Goal: Task Accomplishment & Management: Use online tool/utility

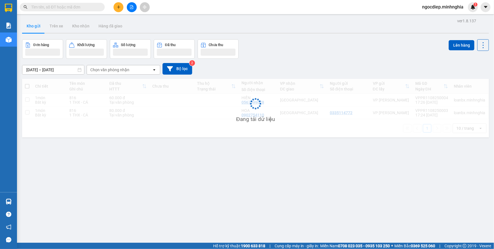
click at [128, 6] on button at bounding box center [132, 7] width 10 height 10
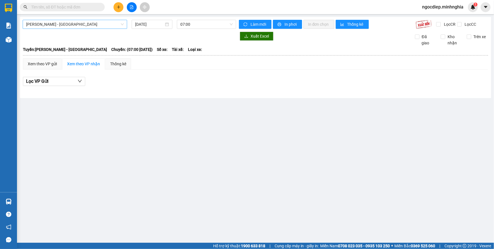
click at [77, 22] on span "[PERSON_NAME] - [GEOGRAPHIC_DATA]" at bounding box center [75, 24] width 98 height 8
click at [79, 59] on body "Kết quả tìm kiếm ( 0 ) Bộ lọc No Data ngocdiep.minhnghia 1 Báo cáo Báo cáo dòng…" at bounding box center [247, 124] width 494 height 249
click at [104, 25] on span "[PERSON_NAME] - [GEOGRAPHIC_DATA]" at bounding box center [75, 24] width 98 height 8
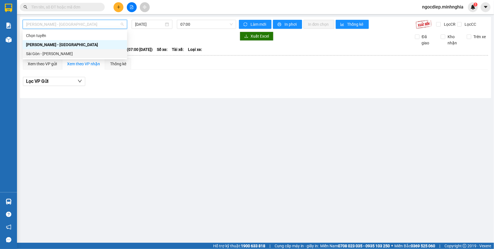
drag, startPoint x: 92, startPoint y: 47, endPoint x: 89, endPoint y: 51, distance: 4.3
click at [89, 51] on div "Chọn tuyến [GEOGRAPHIC_DATA] - [GEOGRAPHIC_DATA] [GEOGRAPHIC_DATA] - [GEOGRAPHI…" at bounding box center [75, 44] width 104 height 27
click at [89, 51] on div "Sài Gòn - [PERSON_NAME]" at bounding box center [75, 54] width 98 height 6
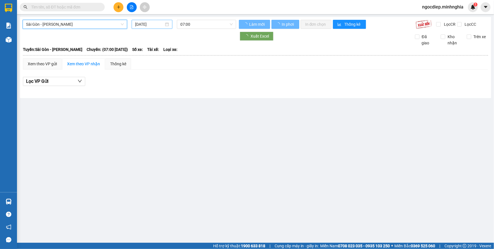
click at [153, 24] on input "[DATE]" at bounding box center [149, 24] width 29 height 6
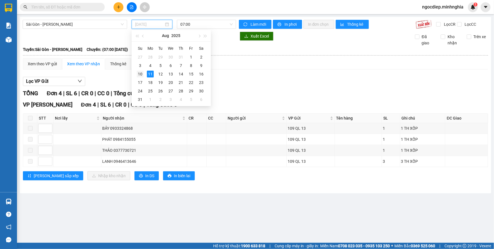
click at [139, 75] on div "10" at bounding box center [140, 74] width 7 height 7
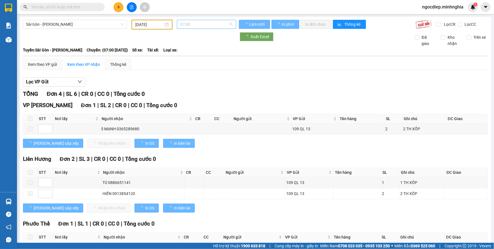
click at [192, 21] on span "07:00" at bounding box center [206, 24] width 52 height 8
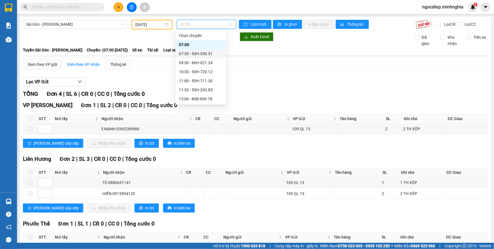
click at [185, 51] on div "07:30 - 50H-350.51" at bounding box center [201, 54] width 44 height 6
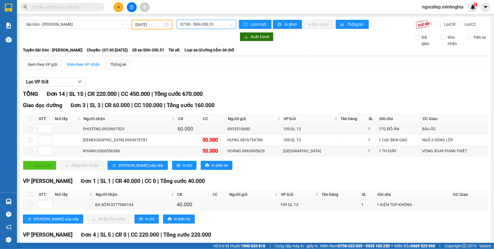
click at [223, 27] on span "07:30 - 50H-350.51" at bounding box center [206, 24] width 52 height 8
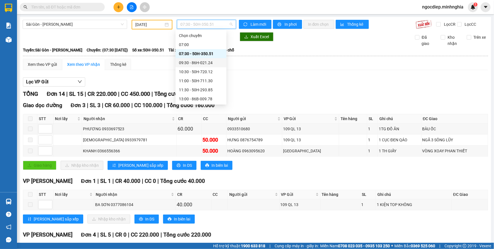
click at [215, 63] on div "09:30 - 86H-021.24" at bounding box center [201, 63] width 44 height 6
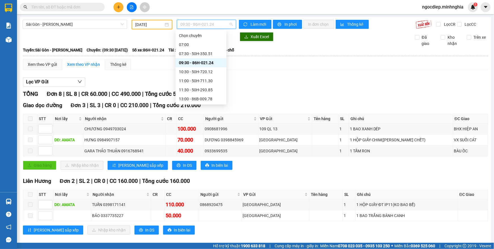
click at [223, 22] on span "09:30 - 86H-021.24" at bounding box center [206, 24] width 52 height 8
click at [210, 74] on div "10:30 - 50H-720.12" at bounding box center [201, 72] width 44 height 6
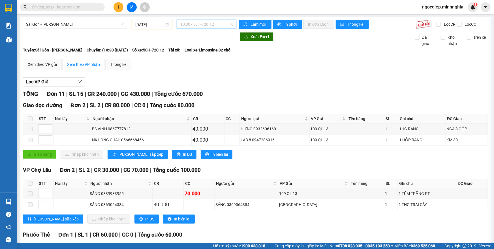
click at [216, 26] on span "10:30 - 50H-720.12" at bounding box center [206, 24] width 52 height 8
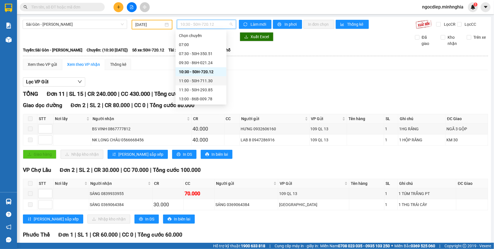
click at [209, 76] on div "11:00 - 50H-711.30" at bounding box center [201, 80] width 51 height 9
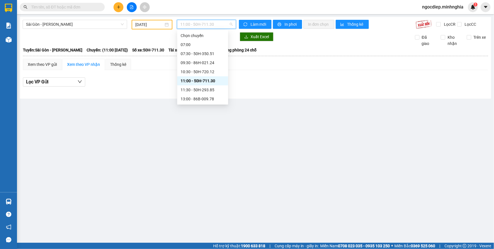
click at [210, 26] on span "11:00 - 50H-711.30" at bounding box center [206, 24] width 52 height 8
click at [215, 89] on div "11:30 - 50H-293.85" at bounding box center [203, 90] width 44 height 6
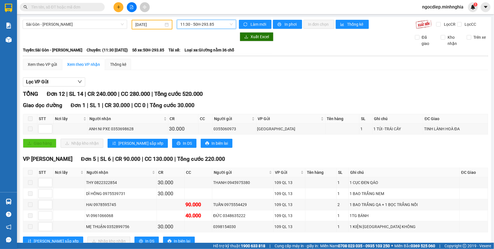
click at [223, 25] on span "11:30 - 50H-293.85" at bounding box center [206, 24] width 52 height 8
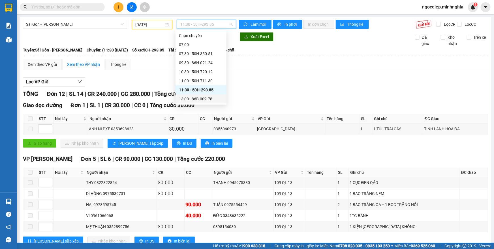
click at [204, 97] on div "13:00 - 86B-009.78" at bounding box center [201, 99] width 44 height 6
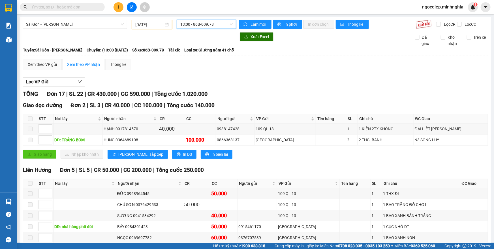
click at [221, 25] on span "13:00 - 86B-009.78" at bounding box center [206, 24] width 52 height 8
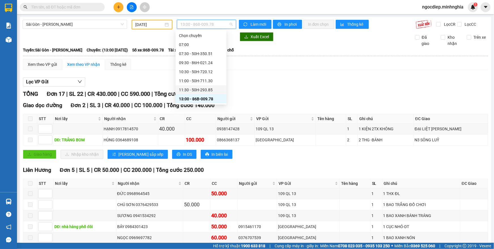
scroll to position [25, 0]
click at [208, 82] on div "14:30 - 86B-009.80" at bounding box center [201, 83] width 44 height 6
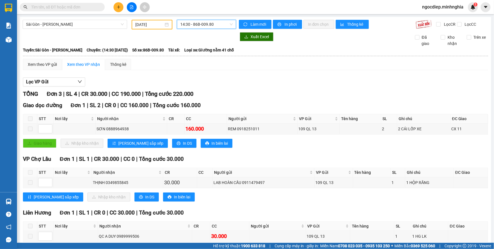
click at [201, 27] on span "14:30 - 86B-009.80" at bounding box center [206, 24] width 52 height 8
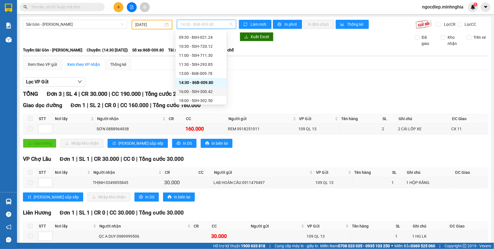
click at [198, 93] on div "16:00 - 50H-300.42" at bounding box center [201, 92] width 44 height 6
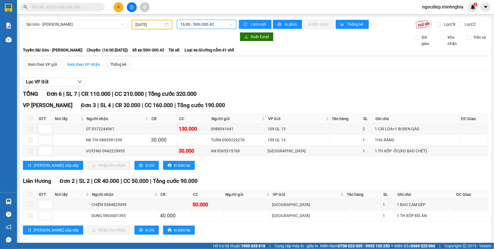
click at [189, 20] on div "16:00 - 50H-300.42" at bounding box center [206, 24] width 59 height 9
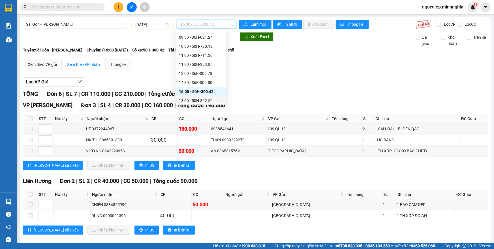
click at [201, 98] on div "18:00 - 50H-302.50" at bounding box center [201, 101] width 44 height 6
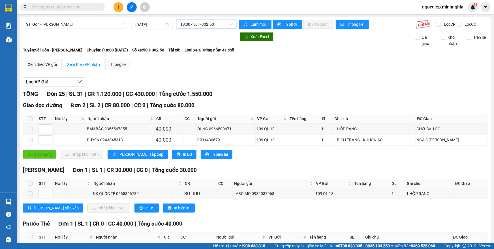
click at [211, 25] on span "18:00 - 50H-302.50" at bounding box center [206, 24] width 52 height 8
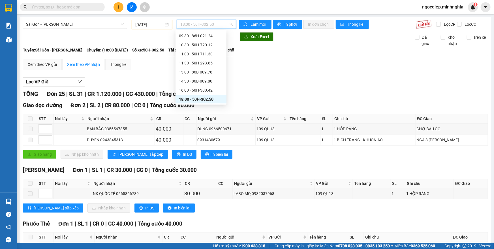
scroll to position [53, 0]
click at [210, 82] on div "21:00 - 86H-021.07" at bounding box center [201, 83] width 44 height 6
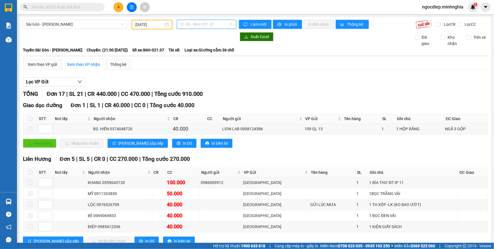
click at [203, 26] on span "21:00 - 86H-021.07" at bounding box center [206, 24] width 52 height 8
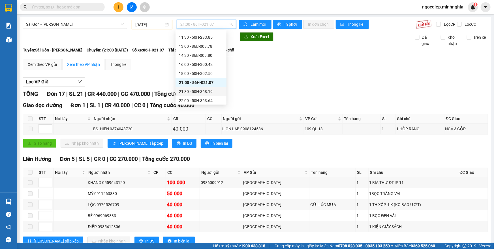
click at [210, 94] on div "21:30 - 50H-368.19" at bounding box center [201, 92] width 44 height 6
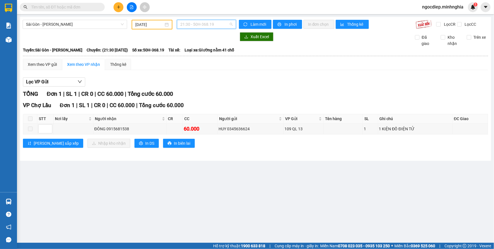
click at [214, 25] on span "21:30 - 50H-368.19" at bounding box center [206, 24] width 52 height 8
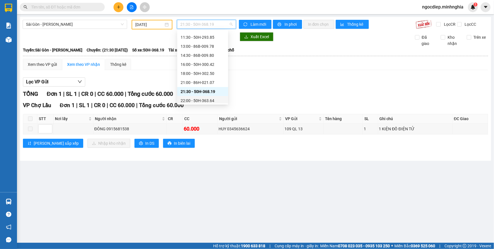
click at [198, 98] on div "22:00 - 50H-363.64" at bounding box center [203, 101] width 44 height 6
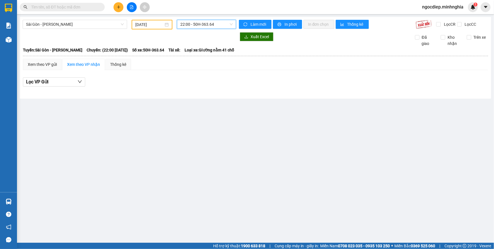
click at [149, 22] on input "[DATE]" at bounding box center [149, 25] width 28 height 6
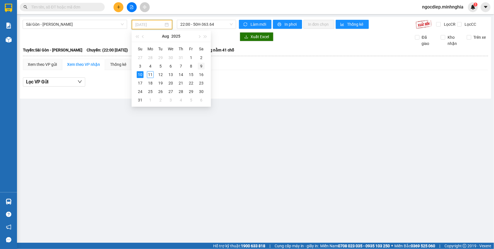
click at [202, 65] on div "9" at bounding box center [201, 66] width 7 height 7
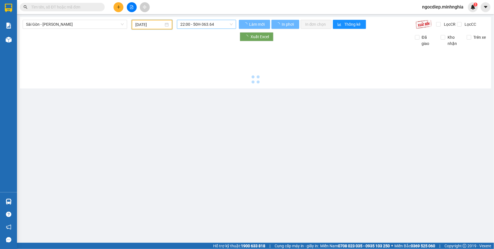
type input "[DATE]"
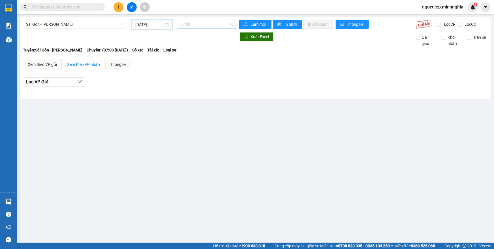
click at [205, 24] on span "07:00" at bounding box center [206, 24] width 52 height 8
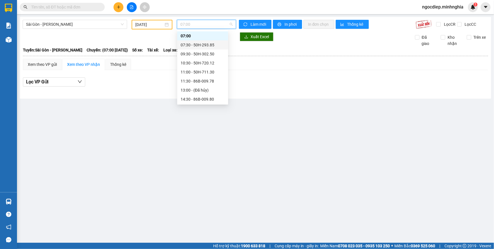
click at [208, 42] on div "07:30 - 50H-293.85" at bounding box center [203, 45] width 44 height 6
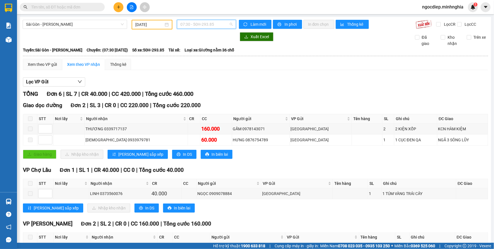
click at [214, 23] on span "07:30 - 50H-293.85" at bounding box center [206, 24] width 52 height 8
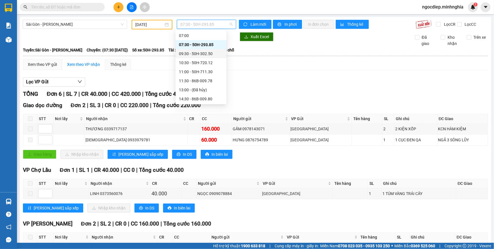
drag, startPoint x: 214, startPoint y: 48, endPoint x: 215, endPoint y: 52, distance: 4.3
click at [215, 52] on div "Chọn chuyến 07:00 07:30 - 50H-293.85 09:30 - 50H-302.50 10:30 - 50H-720.12 11:0…" at bounding box center [201, 90] width 51 height 136
click at [215, 52] on div "09:30 - 50H-302.50" at bounding box center [201, 54] width 44 height 6
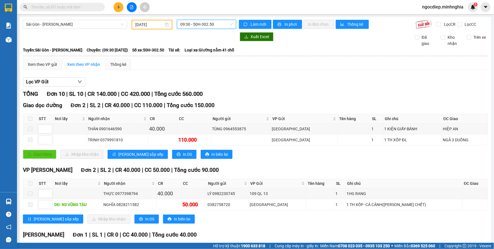
click at [211, 25] on span "09:30 - 50H-302.50" at bounding box center [206, 24] width 52 height 8
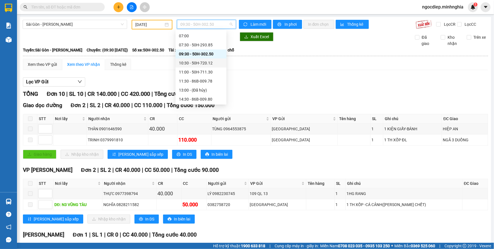
click at [212, 63] on div "10:30 - 50H-720.12" at bounding box center [201, 63] width 44 height 6
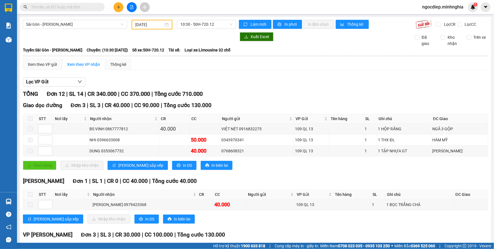
click at [225, 24] on span "10:30 - 50H-720.12" at bounding box center [206, 24] width 52 height 8
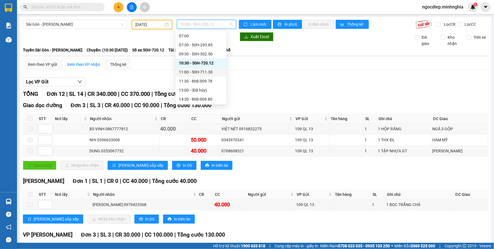
click at [213, 71] on div "11:00 - 50H-711.30" at bounding box center [201, 72] width 44 height 6
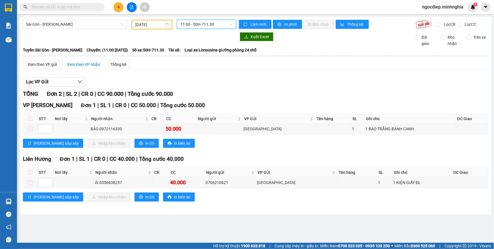
click at [208, 25] on span "11:00 - 50H-711.30" at bounding box center [206, 24] width 52 height 8
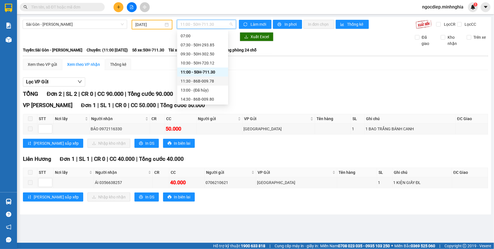
click at [207, 78] on div "11:30 - 86B-009.78" at bounding box center [203, 81] width 44 height 6
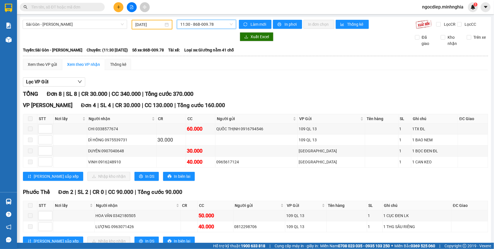
click at [212, 29] on div "[GEOGRAPHIC_DATA] - Phan Rí [DATE] 11:30 11:30 - 86B-009.78 Làm mới In phơi In …" at bounding box center [255, 170] width 471 height 307
click at [213, 27] on span "11:30 - 86B-009.78" at bounding box center [206, 24] width 52 height 8
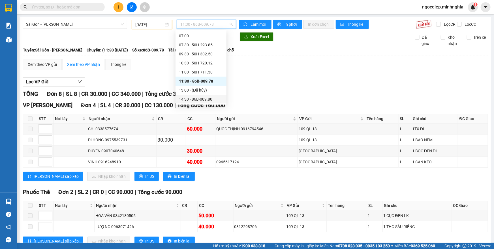
click at [202, 98] on div "14:30 - 86B-009.80" at bounding box center [201, 99] width 44 height 6
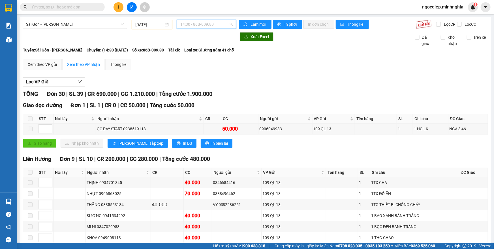
click at [205, 22] on span "14:30 - 86B-009.80" at bounding box center [206, 24] width 52 height 8
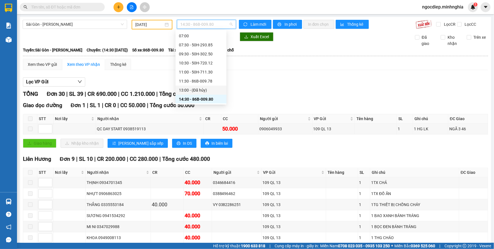
scroll to position [60, 0]
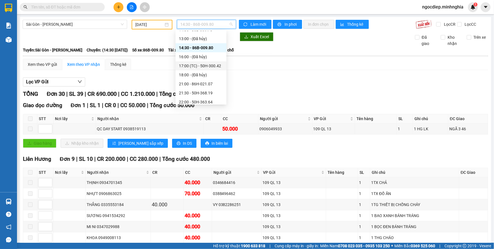
click at [206, 68] on div "17:00 (TC) - 50H-300.42" at bounding box center [201, 66] width 44 height 6
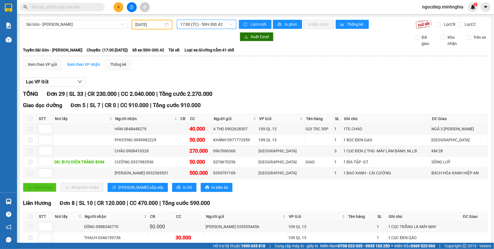
click at [197, 25] on span "17:00 (TC) - 50H-300.42" at bounding box center [206, 24] width 52 height 8
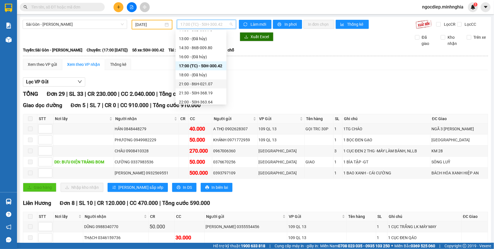
click at [205, 85] on div "21:00 - 86H-021.07" at bounding box center [201, 84] width 44 height 6
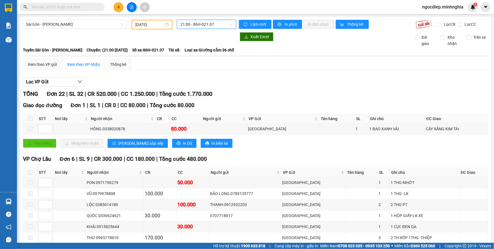
click at [209, 24] on span "21:00 - 86H-021.07" at bounding box center [206, 24] width 52 height 8
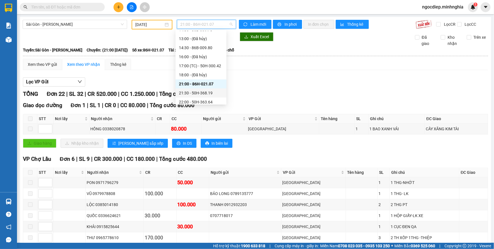
click at [206, 95] on div "21:30 - 50H-368.19" at bounding box center [201, 93] width 44 height 6
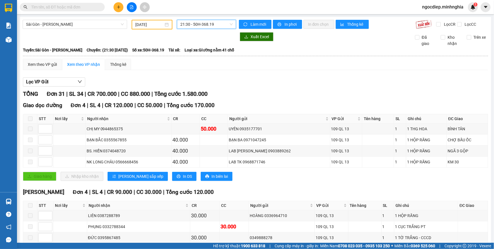
click at [216, 20] on span "21:30 - 50H-368.19" at bounding box center [206, 24] width 52 height 8
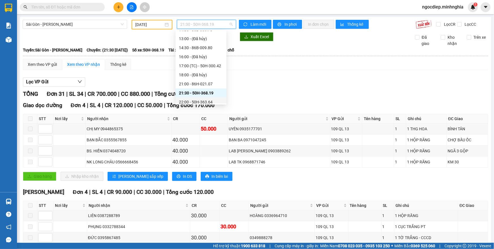
click at [201, 100] on div "22:00 - 50H-363.64" at bounding box center [201, 102] width 44 height 6
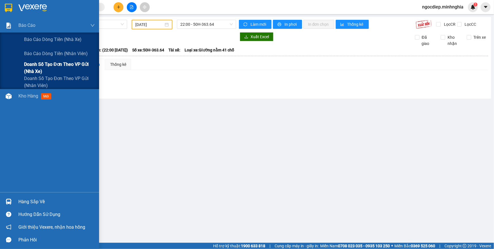
click at [38, 65] on span "Doanh số tạo đơn theo VP gửi (nhà xe)" at bounding box center [59, 68] width 71 height 14
